Goal: Information Seeking & Learning: Understand process/instructions

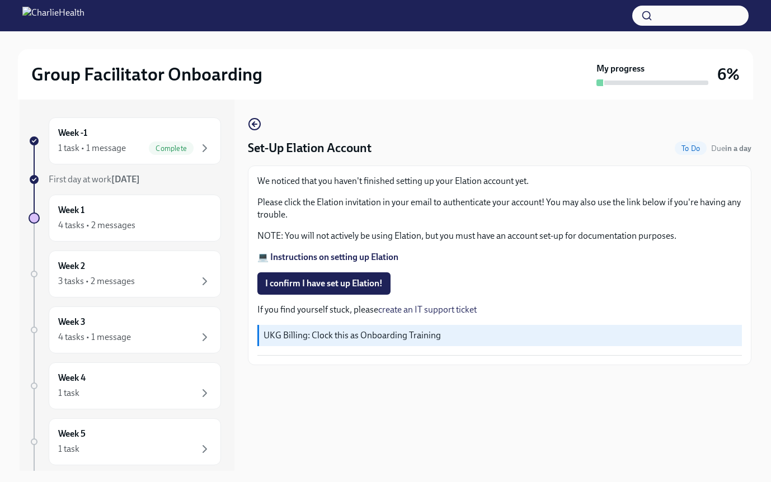
click at [336, 252] on strong "💻 Instructions on setting up Elation" at bounding box center [327, 257] width 141 height 11
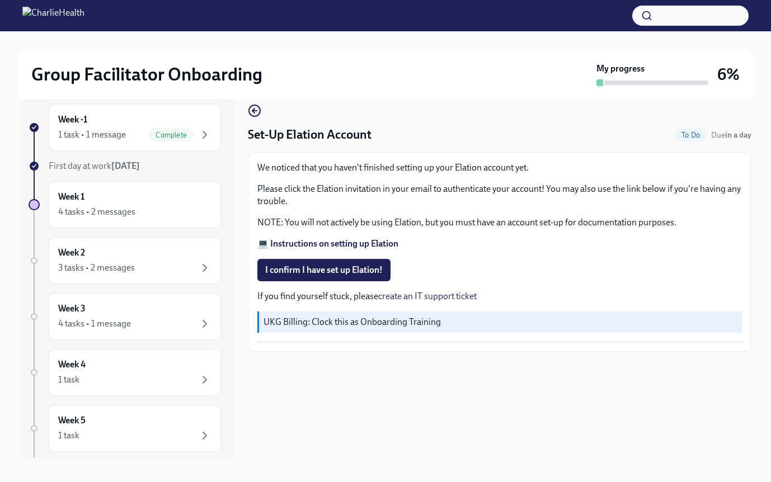
scroll to position [20, 0]
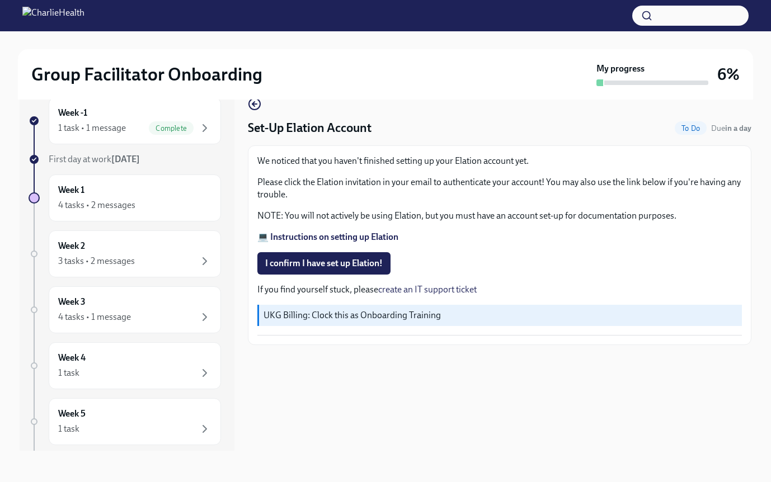
click at [86, 158] on span "First day at work Sep 2nd" at bounding box center [94, 159] width 91 height 11
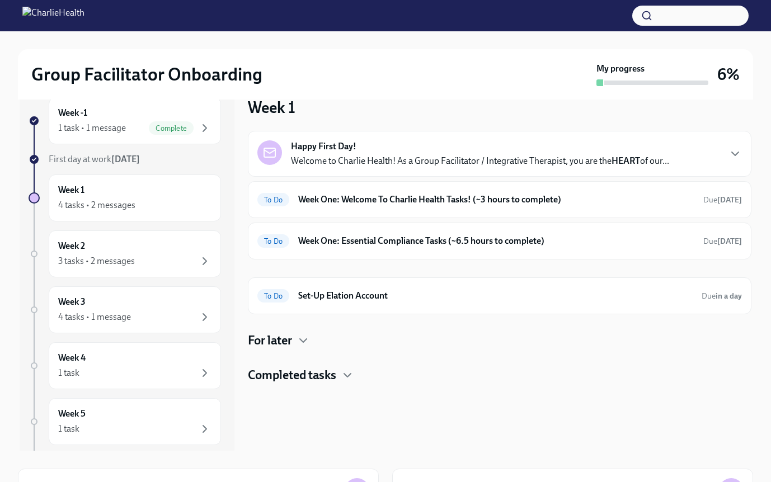
click at [385, 147] on div "Happy First Day! Welcome to Charlie Health! As a Group Facilitator / Integrativ…" at bounding box center [480, 153] width 378 height 27
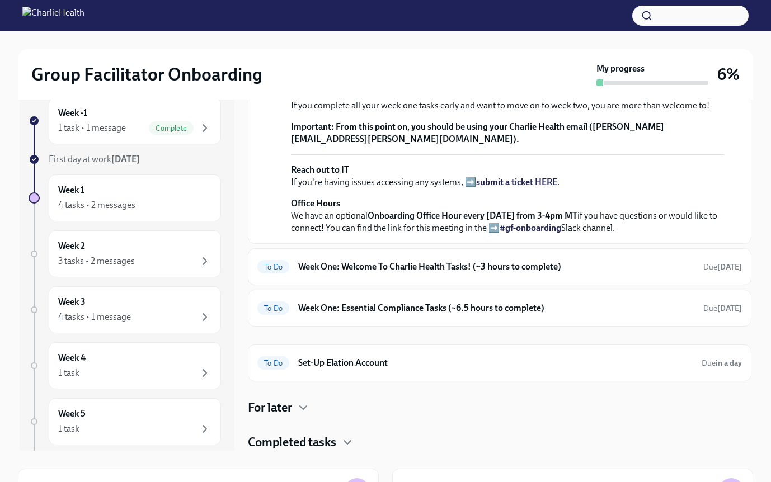
scroll to position [392, 0]
click at [518, 273] on h6 "Week One: Welcome To Charlie Health Tasks! (~3 hours to complete)" at bounding box center [496, 267] width 396 height 12
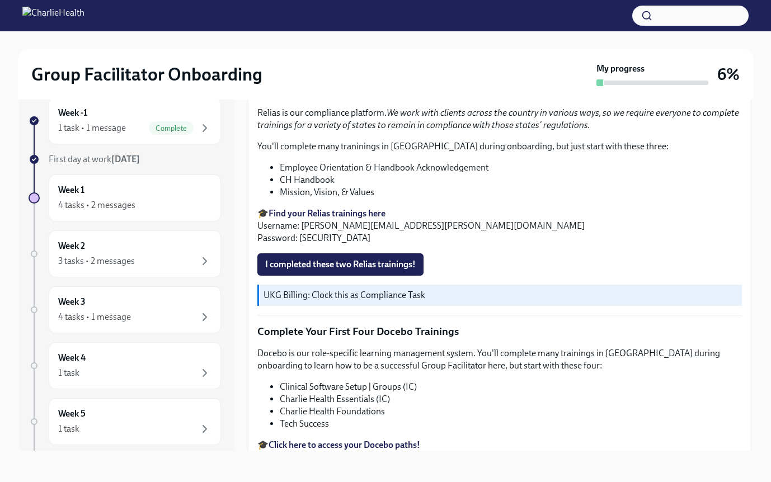
scroll to position [1398, 0]
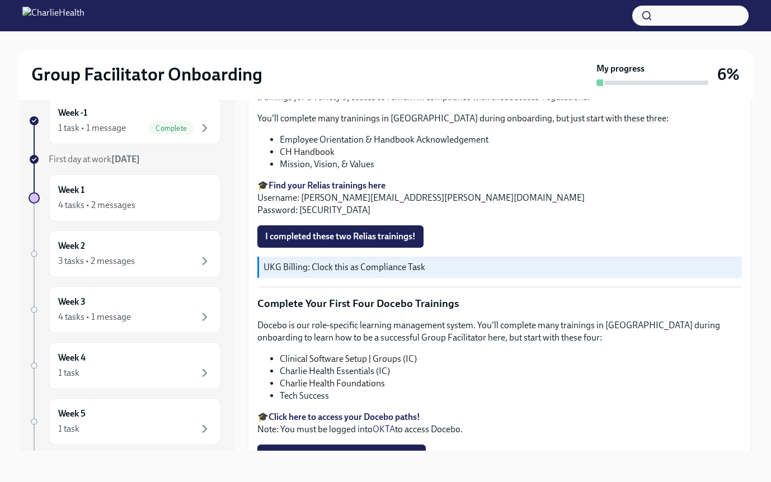
click at [315, 180] on strong "Find your Relias trainings here" at bounding box center [327, 185] width 117 height 11
click at [388, 134] on li "Employee Orientation & Handbook Acknowledgement" at bounding box center [511, 140] width 462 height 12
click at [389, 136] on li "Employee Orientation & Handbook Acknowledgement" at bounding box center [511, 140] width 462 height 12
click at [335, 127] on div "Relias is our compliance platform. We work with clients across the country in v…" at bounding box center [499, 148] width 484 height 138
click at [347, 158] on li "Mission, Vision, & Values" at bounding box center [511, 164] width 462 height 12
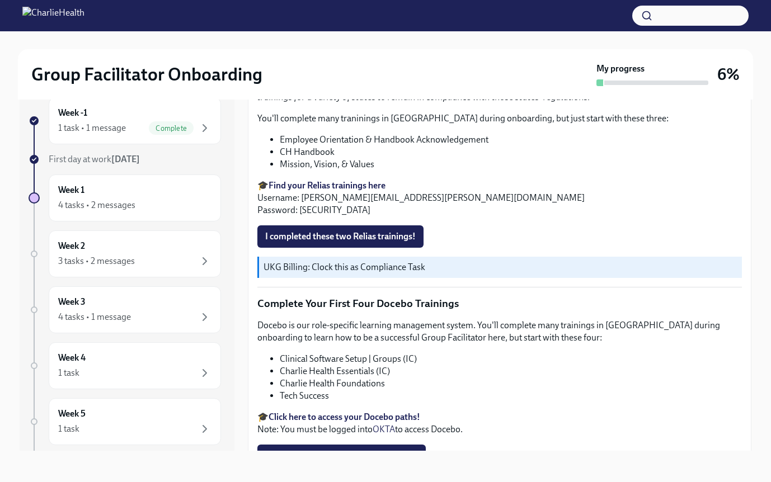
click at [340, 180] on strong "Find your Relias trainings here" at bounding box center [327, 185] width 117 height 11
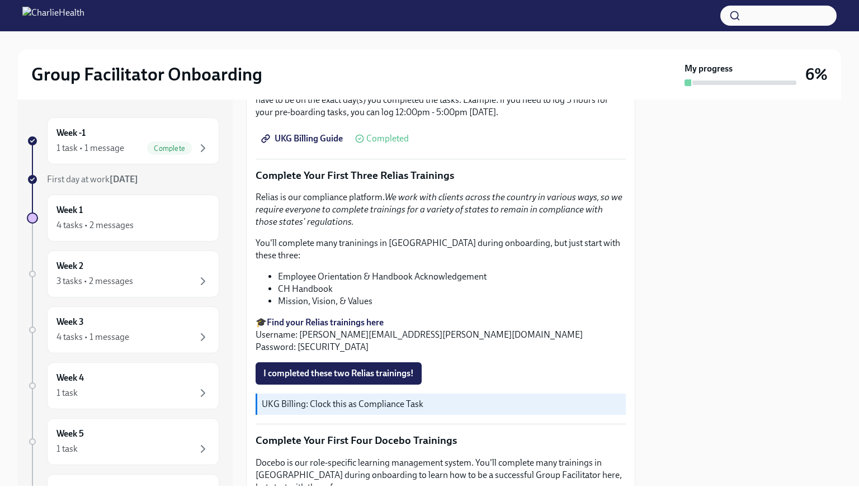
scroll to position [1231, 0]
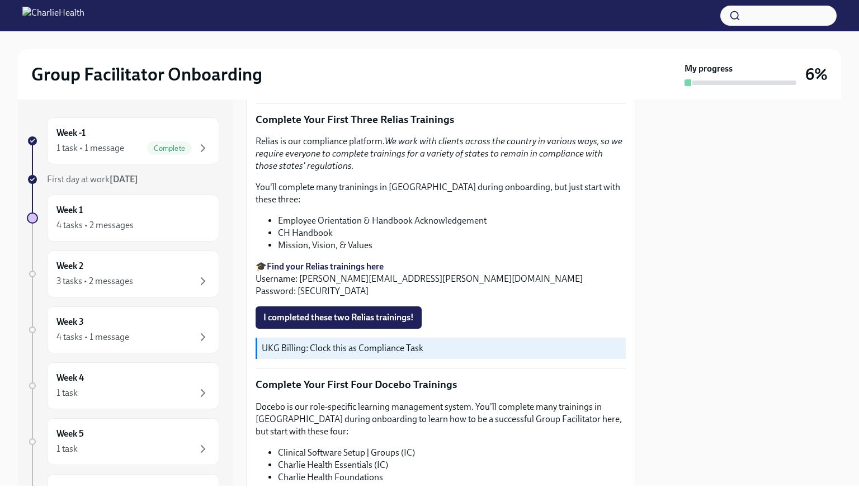
click at [349, 239] on li "Mission, Vision, & Values" at bounding box center [452, 245] width 348 height 12
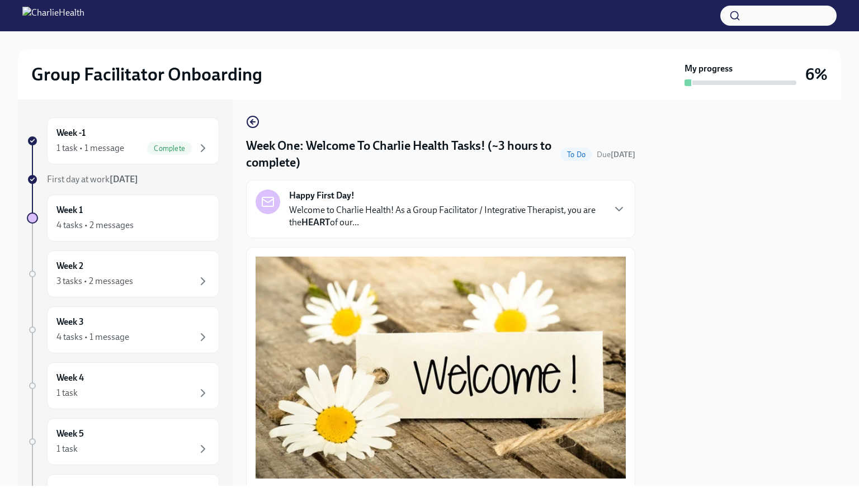
scroll to position [0, 0]
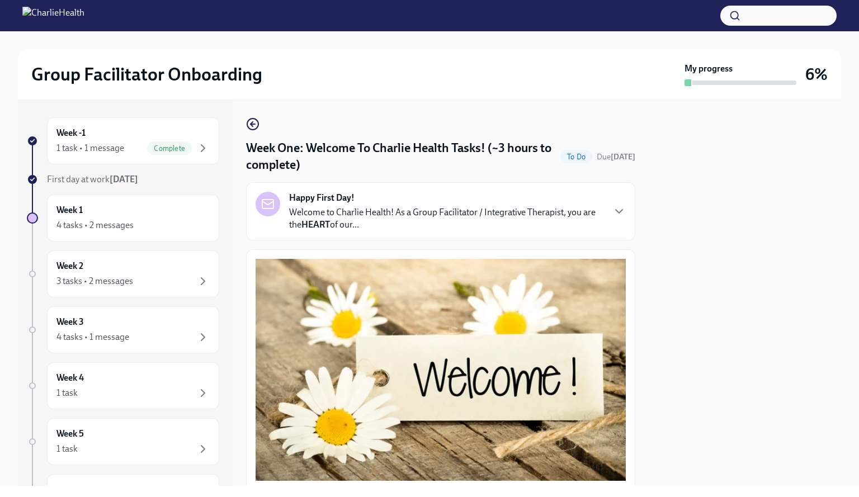
click at [373, 222] on p "Welcome to Charlie Health! As a Group Facilitator / Integrative Therapist, you …" at bounding box center [446, 218] width 314 height 25
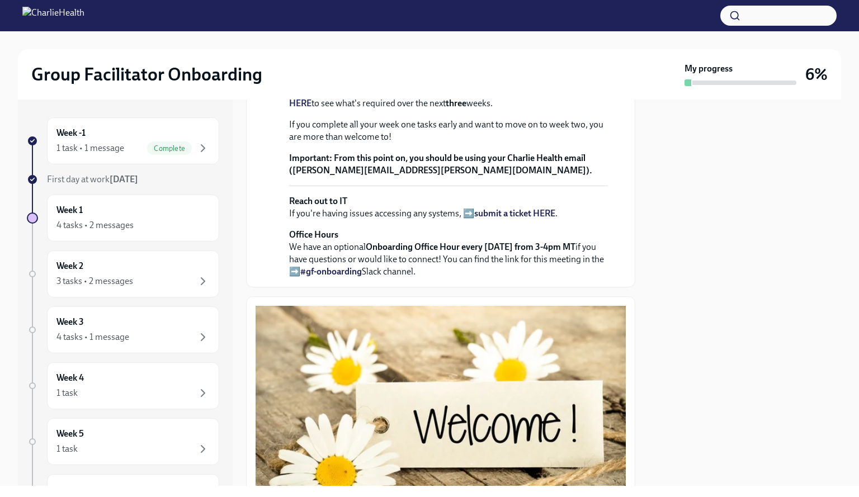
scroll to position [336, 0]
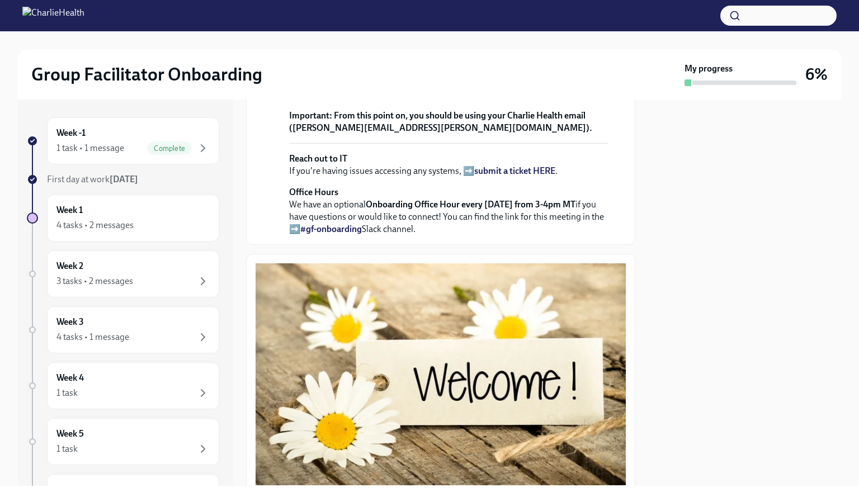
click at [521, 176] on strong "submit a ticket HERE" at bounding box center [514, 171] width 81 height 11
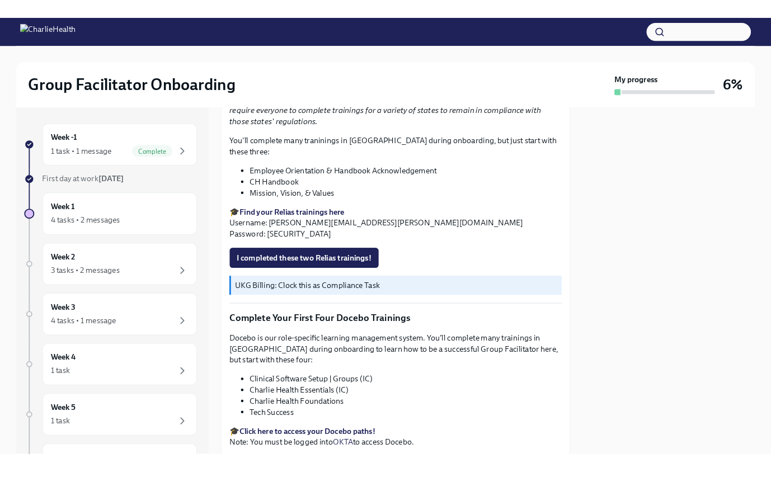
scroll to position [1622, 0]
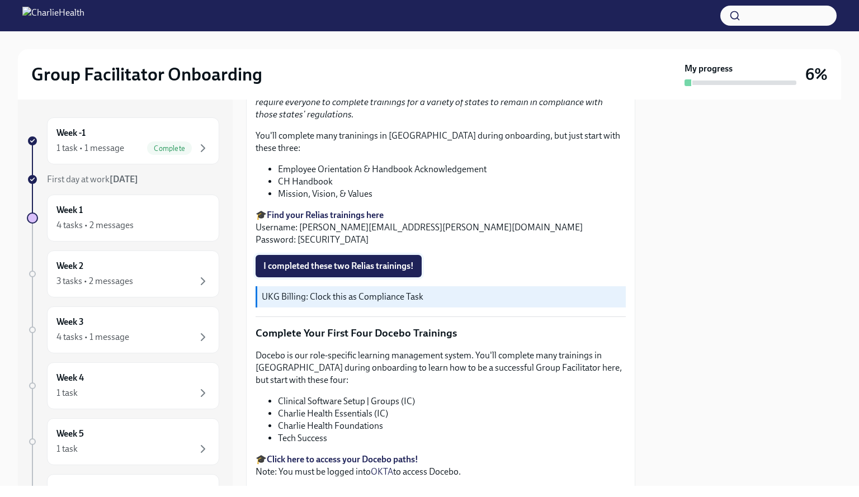
click at [392, 272] on span "I completed these two Relias trainings!" at bounding box center [338, 266] width 150 height 11
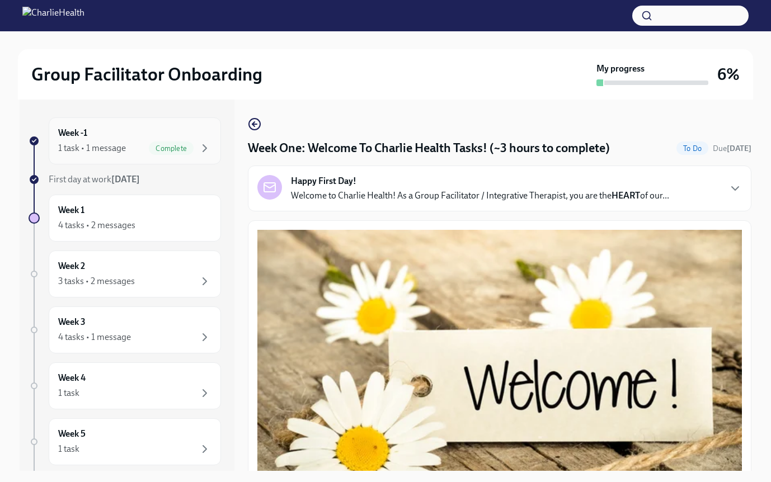
click at [100, 142] on div "1 task • 1 message Complete" at bounding box center [134, 148] width 153 height 13
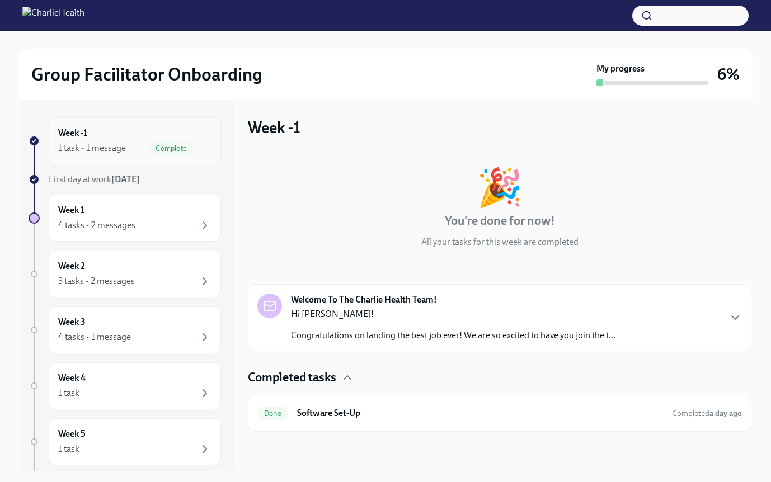
click at [152, 148] on span "Complete" at bounding box center [171, 148] width 45 height 8
click at [104, 177] on span "First day at work Sep 2nd" at bounding box center [94, 179] width 91 height 11
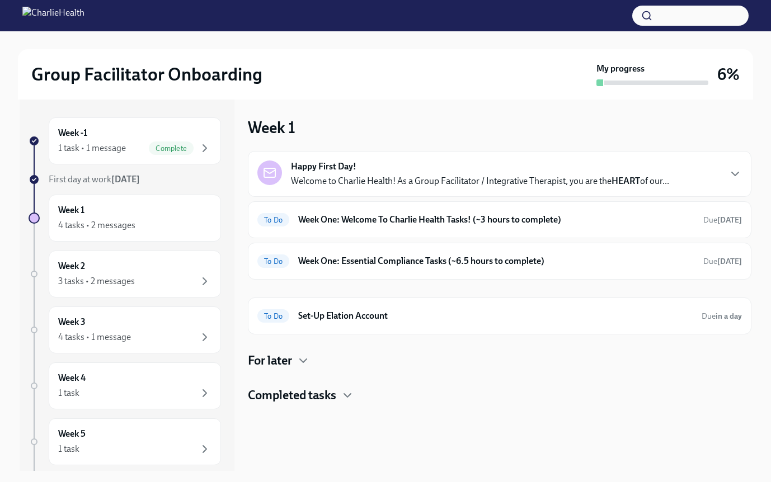
click at [602, 182] on p "Welcome to Charlie Health! As a Group Facilitator / Integrative Therapist, you …" at bounding box center [480, 181] width 378 height 12
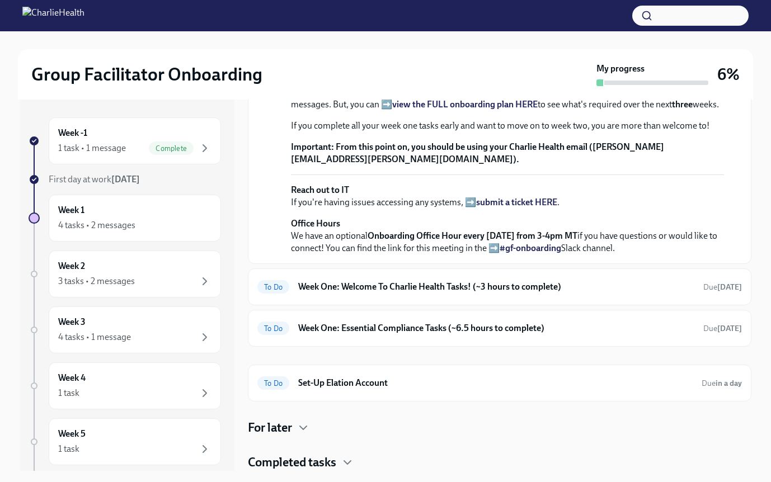
scroll to position [426, 0]
click at [452, 289] on h6 "Week One: Welcome To Charlie Health Tasks! (~3 hours to complete)" at bounding box center [496, 287] width 396 height 12
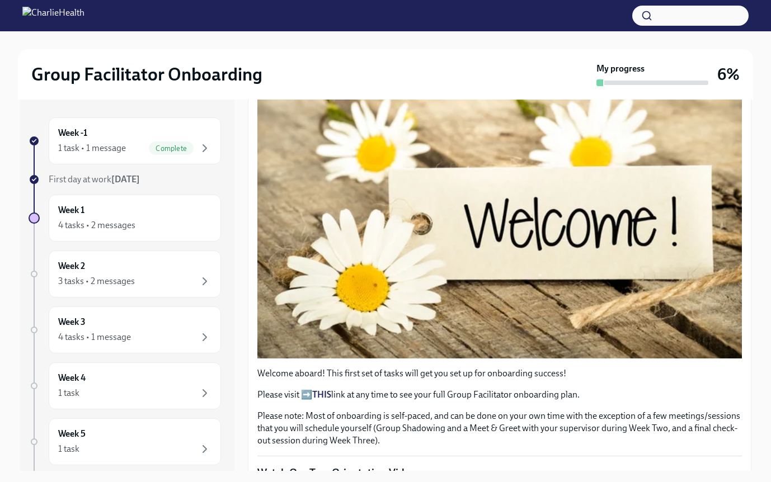
scroll to position [152, 0]
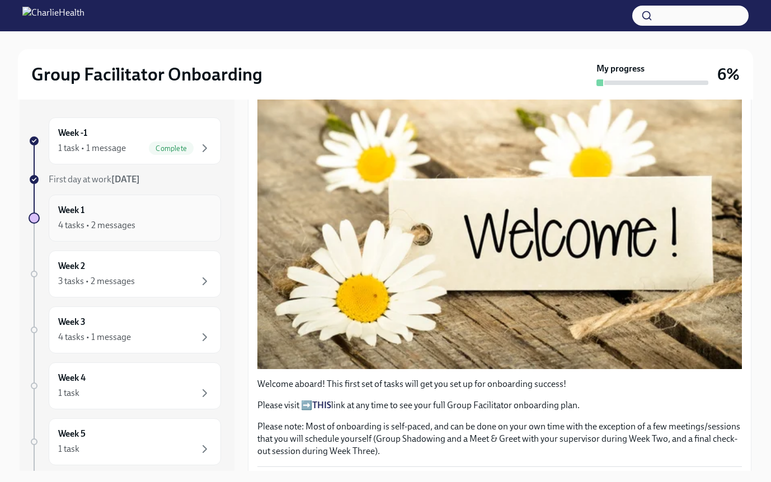
click at [178, 218] on div "Week 1 4 tasks • 2 messages" at bounding box center [134, 218] width 153 height 28
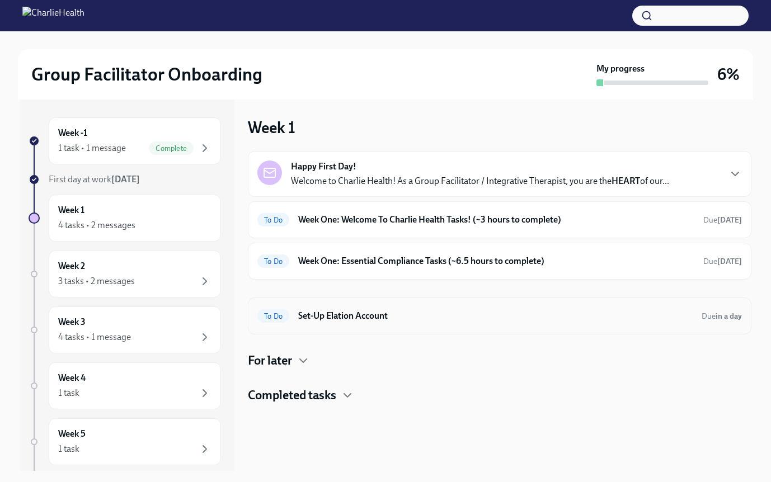
click at [415, 319] on h6 "Set-Up Elation Account" at bounding box center [495, 316] width 394 height 12
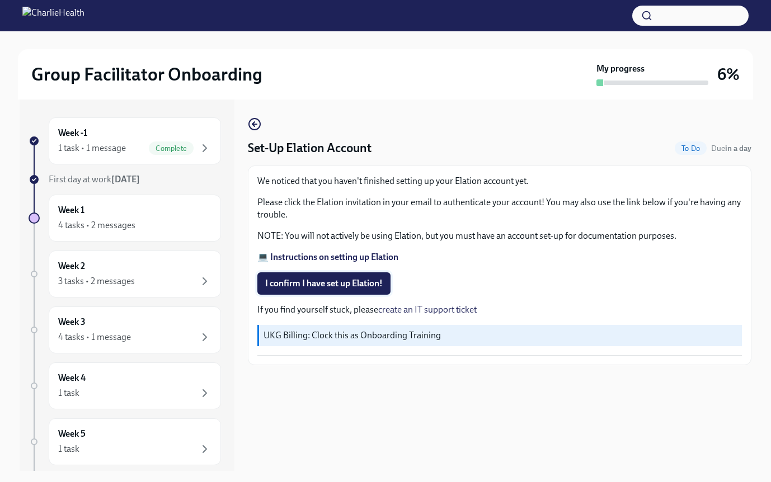
click at [358, 284] on span "I confirm I have set up Elation!" at bounding box center [323, 283] width 117 height 11
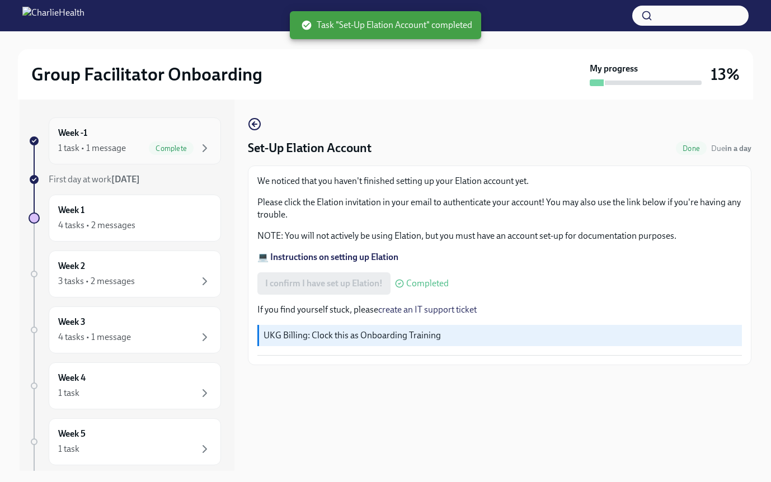
click at [118, 145] on div "1 task • 1 message" at bounding box center [92, 148] width 68 height 12
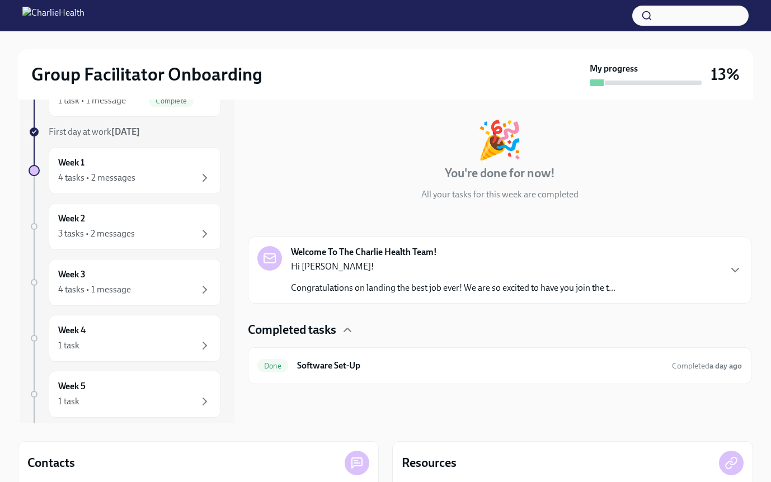
scroll to position [112, 0]
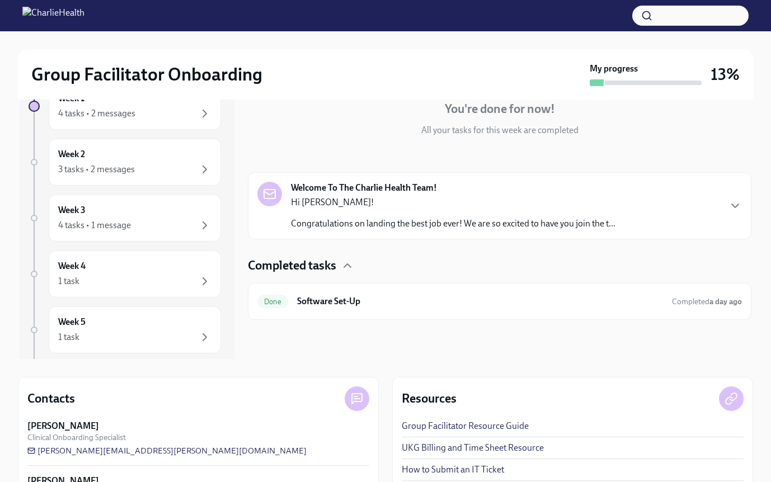
click at [382, 219] on p "Congratulations on landing the best job ever! We are so excited to have you joi…" at bounding box center [453, 224] width 324 height 12
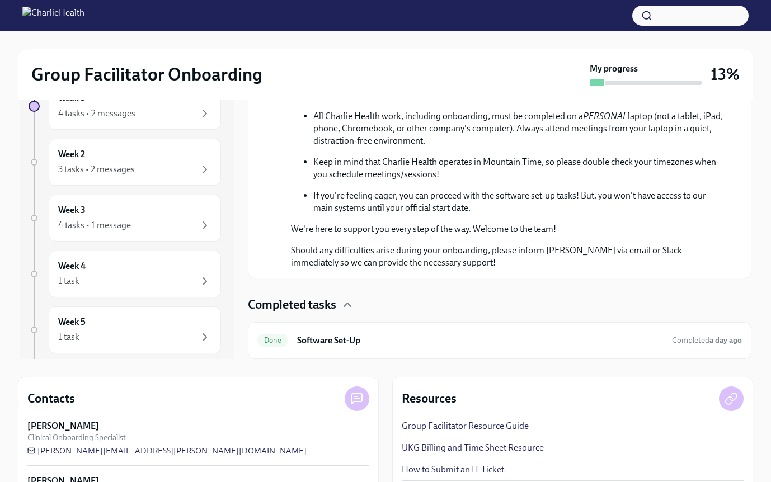
scroll to position [163, 0]
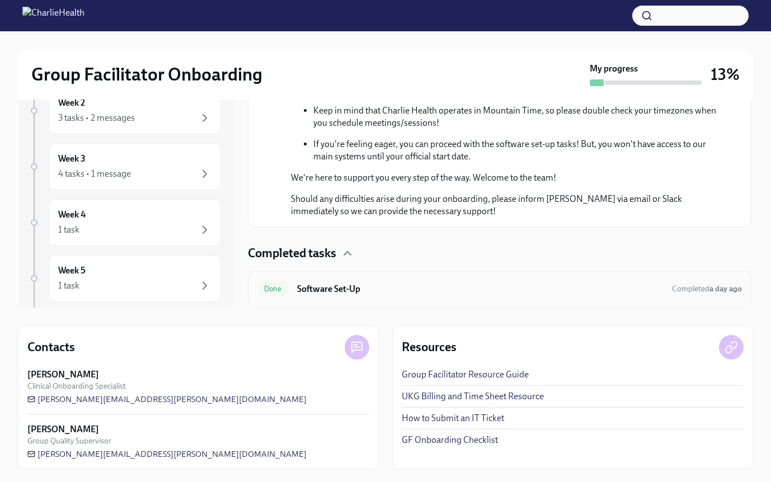
click at [395, 280] on div "Done Software Set-Up Completed a day ago" at bounding box center [499, 289] width 503 height 37
click at [395, 287] on h6 "Software Set-Up" at bounding box center [480, 289] width 366 height 12
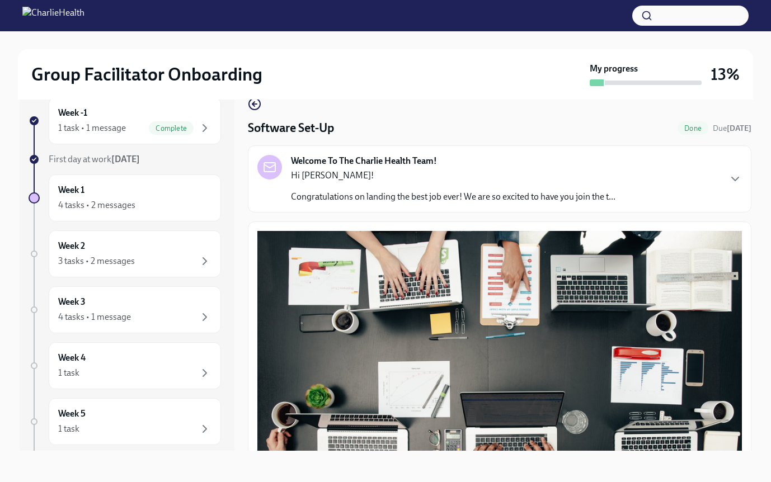
scroll to position [309, 0]
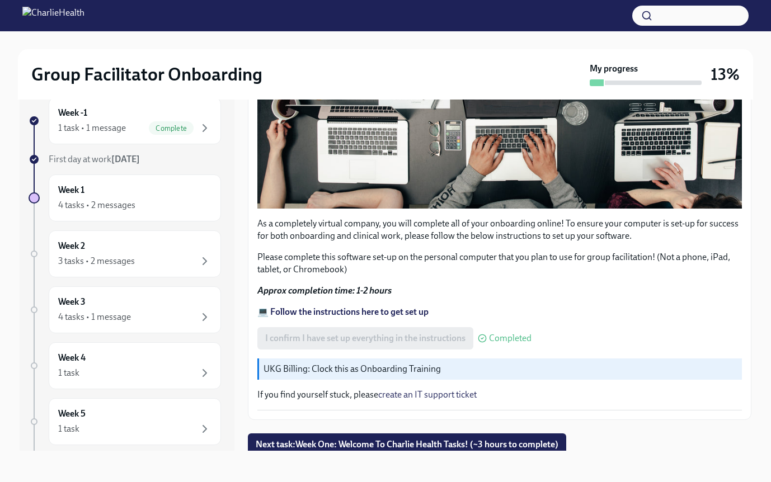
click at [366, 308] on strong "💻 Follow the instructions here to get set up" at bounding box center [342, 312] width 171 height 11
click at [426, 439] on span "Next task : Week One: Welcome To Charlie Health Tasks! (~3 hours to complete)" at bounding box center [407, 444] width 303 height 11
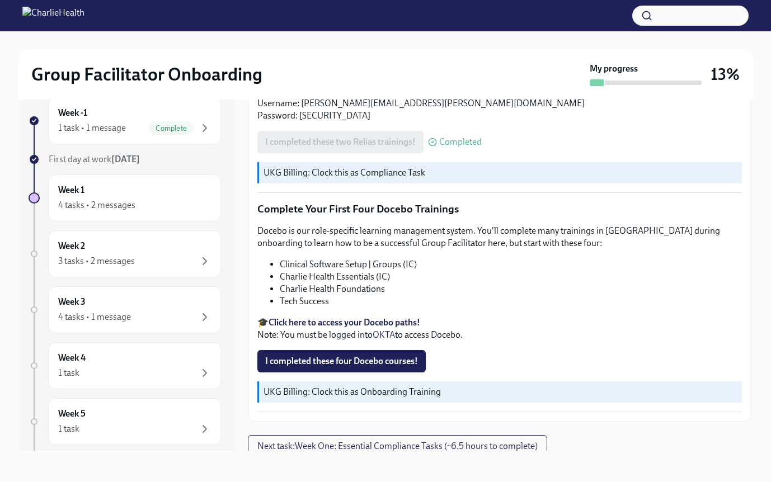
scroll to position [1494, 0]
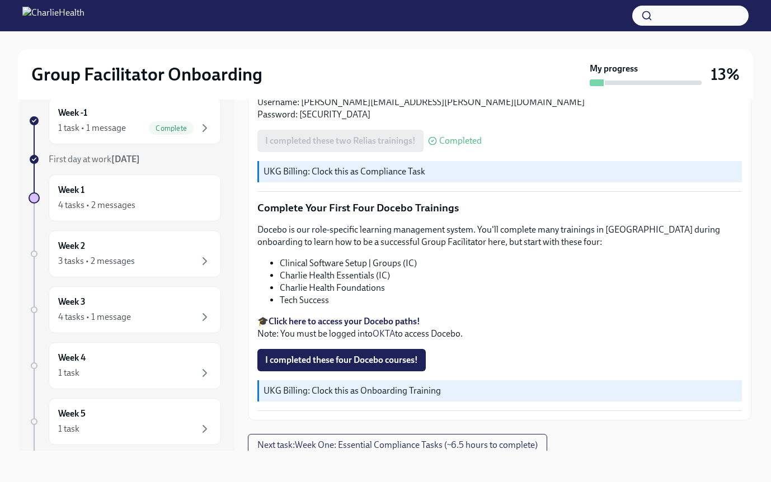
click at [408, 316] on strong "Click here to access your Docebo paths!" at bounding box center [345, 321] width 152 height 11
click at [395, 259] on li "Clinical Software Setup | Groups (IC)" at bounding box center [511, 263] width 462 height 12
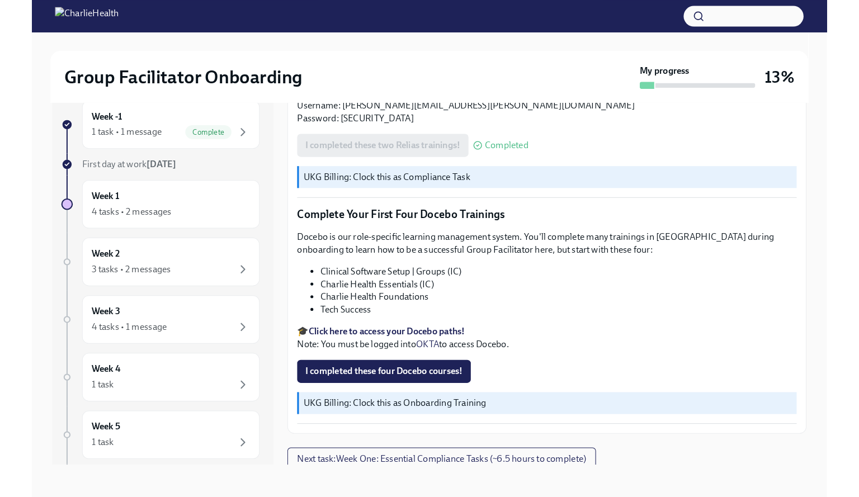
scroll to position [0, 0]
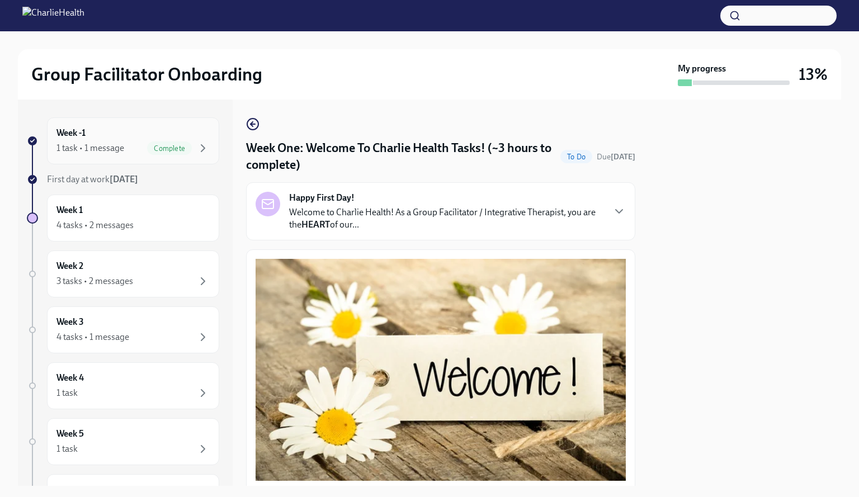
click at [112, 149] on div "1 task • 1 message" at bounding box center [90, 148] width 68 height 12
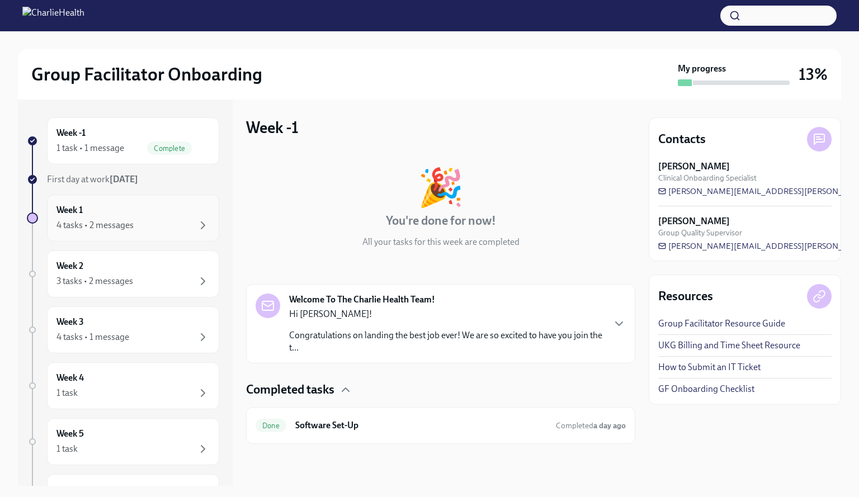
click at [152, 213] on div "Week 1 4 tasks • 2 messages" at bounding box center [132, 218] width 153 height 28
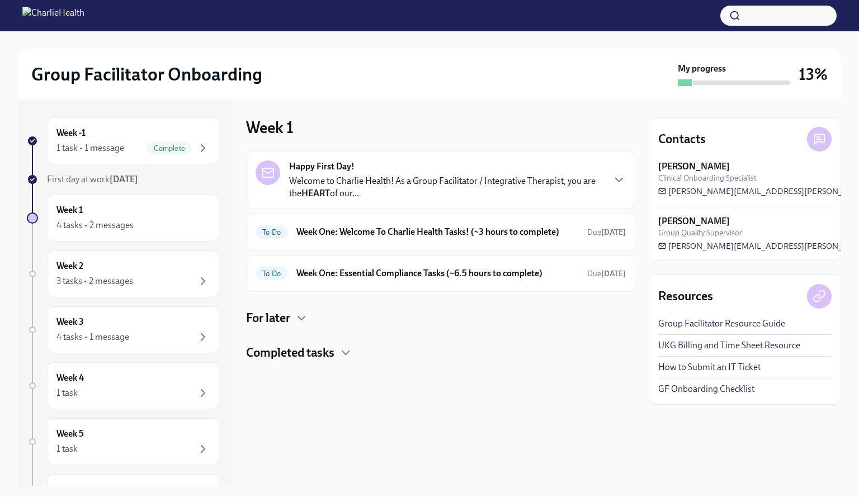
click at [350, 183] on p "Welcome to Charlie Health! As a Group Facilitator / Integrative Therapist, you …" at bounding box center [446, 187] width 314 height 25
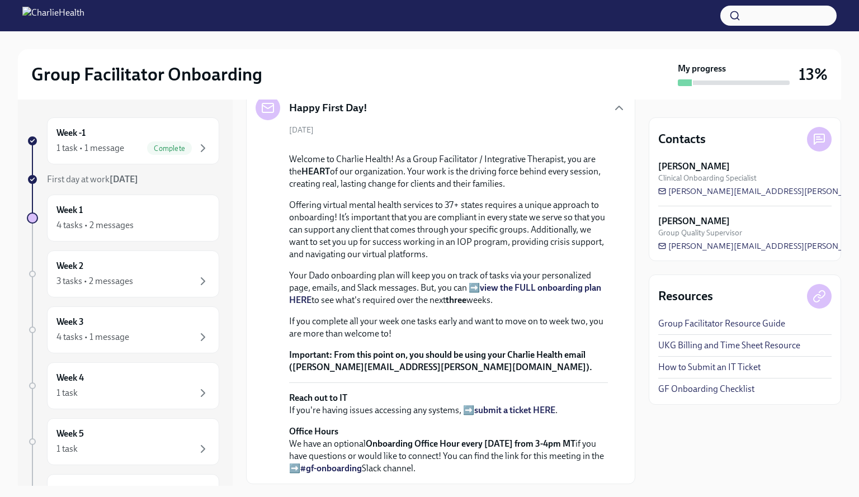
scroll to position [380, 0]
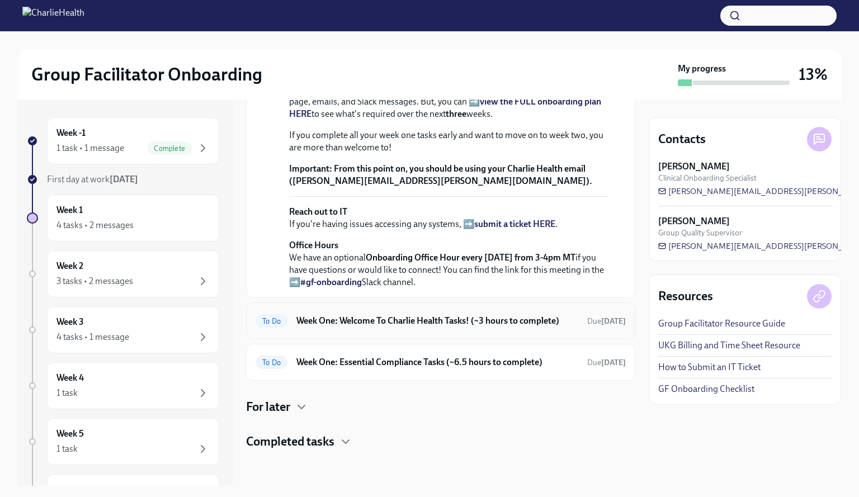
click at [308, 324] on h6 "Week One: Welcome To Charlie Health Tasks! (~3 hours to complete)" at bounding box center [437, 321] width 282 height 12
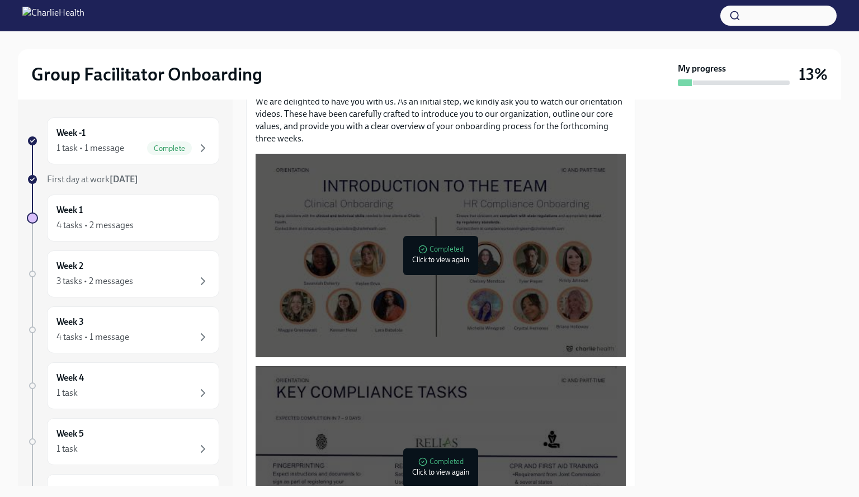
scroll to position [457, 0]
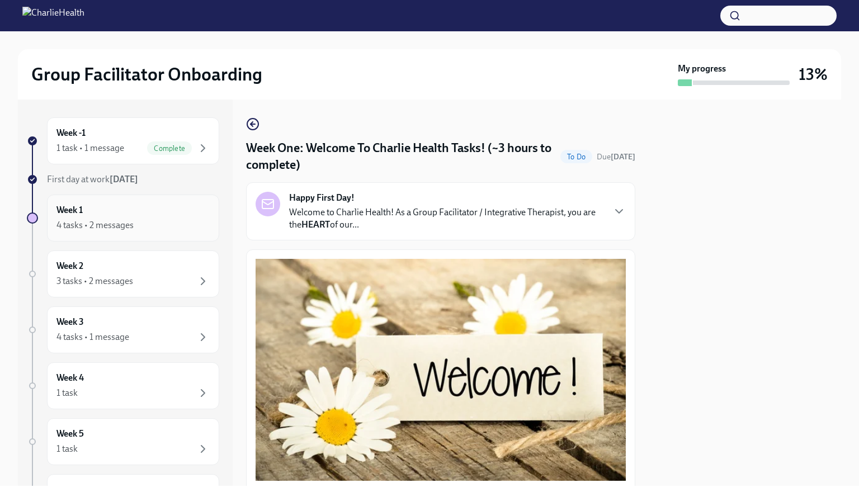
click at [125, 210] on div "Week 1 4 tasks • 2 messages" at bounding box center [132, 218] width 153 height 28
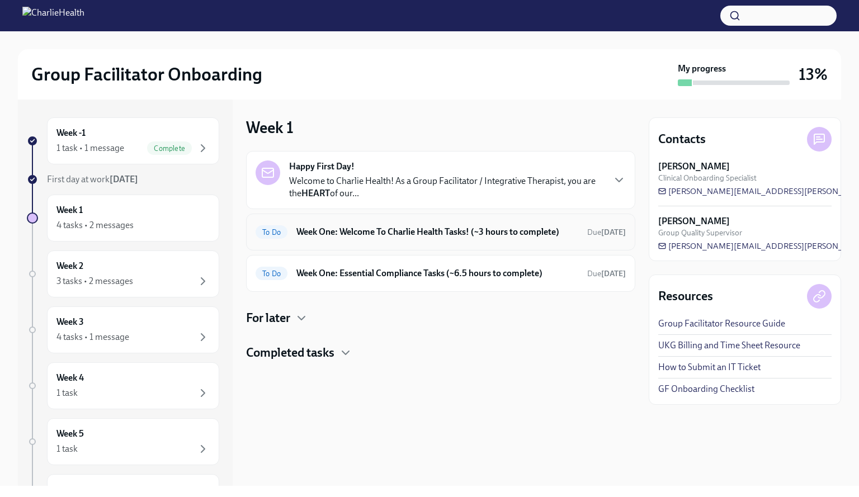
click at [428, 227] on h6 "Week One: Welcome To Charlie Health Tasks! (~3 hours to complete)" at bounding box center [437, 232] width 282 height 12
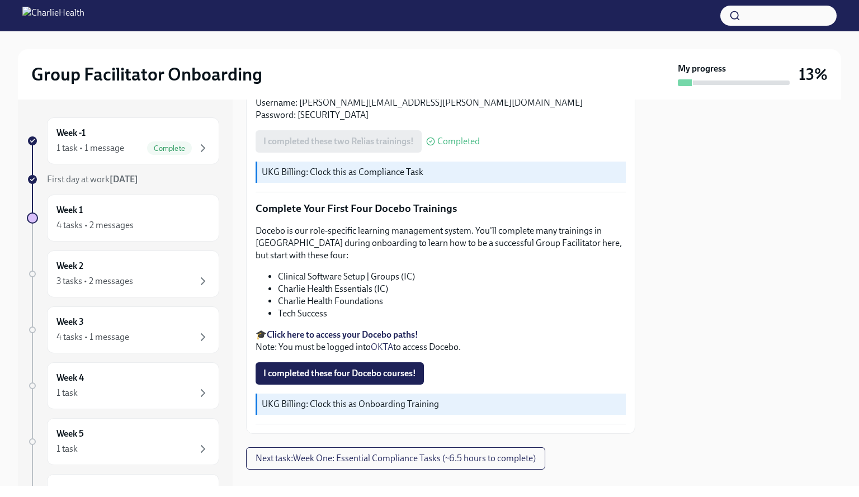
scroll to position [1408, 0]
